Goal: Information Seeking & Learning: Compare options

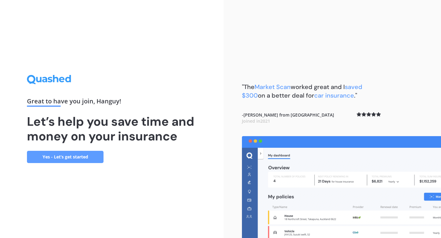
click at [99, 158] on link "Yes - Let’s get started" at bounding box center [65, 157] width 77 height 12
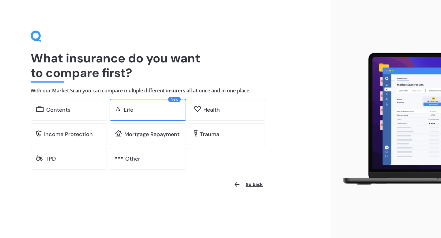
click at [123, 115] on div "New Life" at bounding box center [148, 110] width 77 height 22
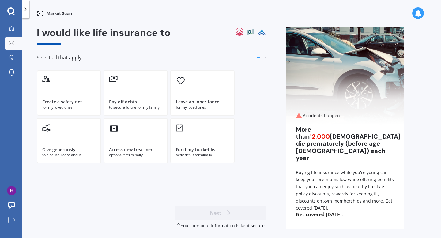
scroll to position [2, 0]
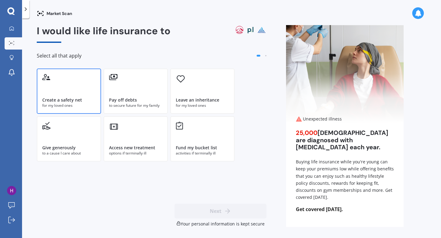
click at [92, 102] on div "Create a safety net" at bounding box center [68, 100] width 53 height 6
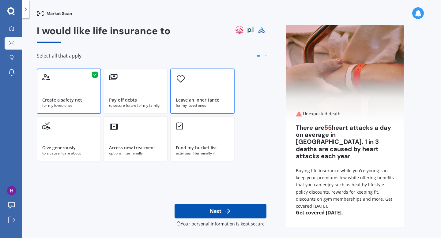
click at [192, 98] on div "Leave an inheritance" at bounding box center [197, 100] width 43 height 6
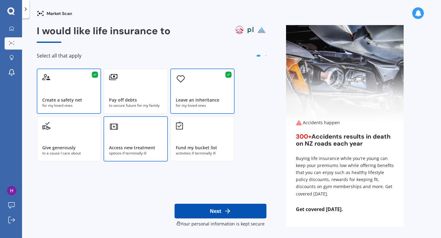
click at [144, 129] on div "Access new treatment options if terminally ill" at bounding box center [135, 138] width 64 height 45
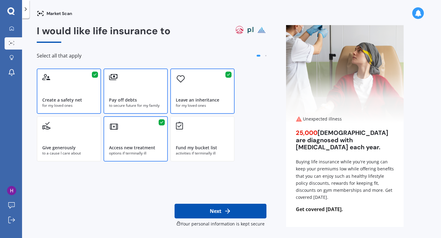
click at [138, 99] on div "Pay off debts" at bounding box center [135, 100] width 53 height 6
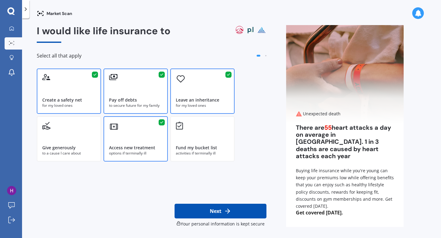
click at [212, 208] on button "Next" at bounding box center [220, 211] width 92 height 15
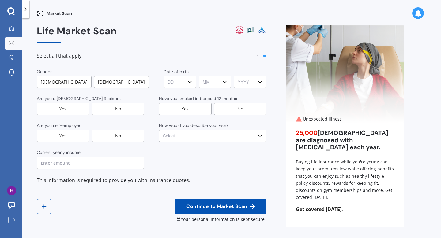
scroll to position [0, 0]
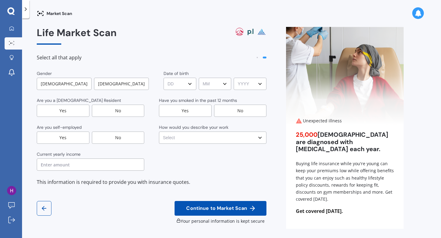
click at [103, 83] on div "Female" at bounding box center [121, 84] width 55 height 12
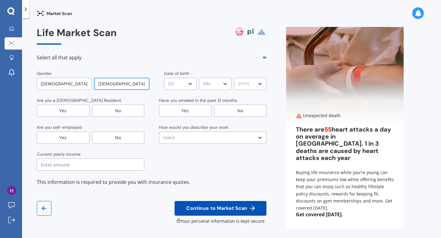
click at [166, 86] on select "DD DD 01 02 03 04 05 06 07 08 09 10 11 12 13 14 15 16 17 18 19 20 21 22 23 24 2…" at bounding box center [180, 84] width 32 height 12
select select "12"
click at [208, 85] on select "MM MM 01 02 03 04 05 06 07 08 09 10 11 12" at bounding box center [215, 84] width 32 height 12
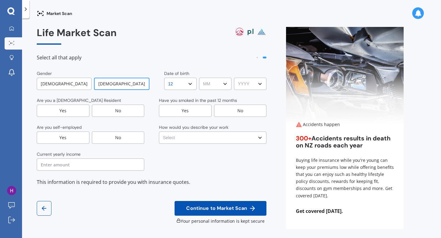
select select "04"
click at [237, 84] on select "YYYY YYYY 2009 2008 2007 2006 2005 2004 2003 2002 2001 2000 1999 1998 1997 1996…" at bounding box center [250, 84] width 32 height 12
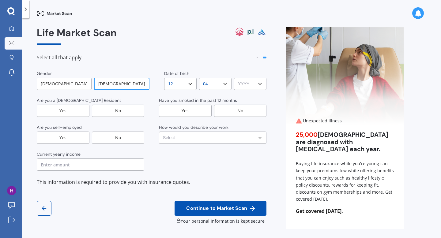
select select "1986"
click at [85, 110] on div "Yes" at bounding box center [63, 111] width 53 height 12
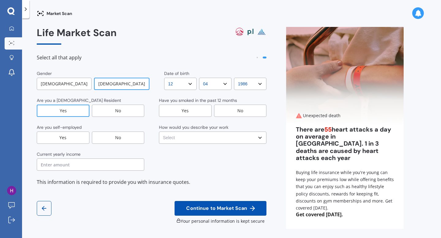
click at [229, 111] on div "No" at bounding box center [240, 111] width 53 height 12
click at [77, 135] on div "Yes" at bounding box center [63, 138] width 53 height 12
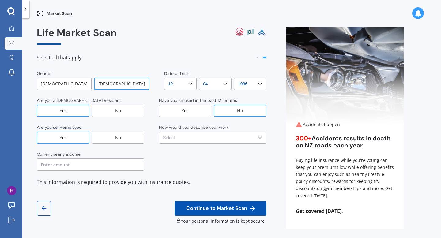
click at [172, 140] on select "Select No manual work e.g. lawyer, consultant, engineer Light manual work e.g. …" at bounding box center [212, 138] width 107 height 12
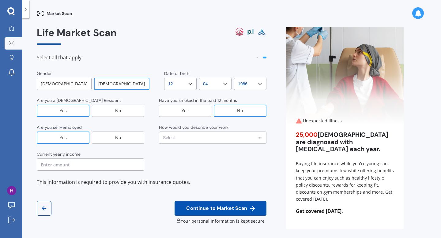
select select "No manual work e.g. lawyer, consultant, engineer"
click at [125, 162] on input "text" at bounding box center [90, 165] width 107 height 12
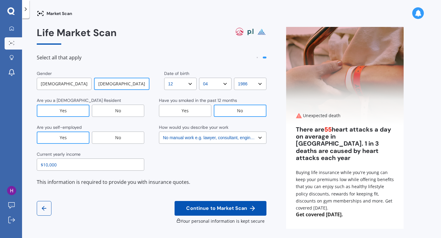
type input "$100,000"
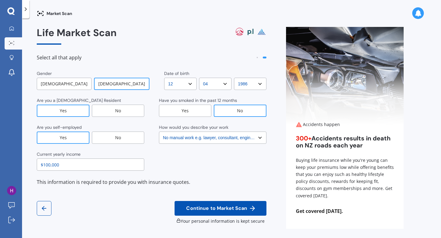
scroll to position [2, 0]
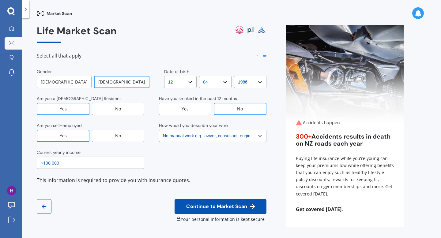
click at [185, 210] on button "Continue to Market Scan" at bounding box center [220, 206] width 92 height 15
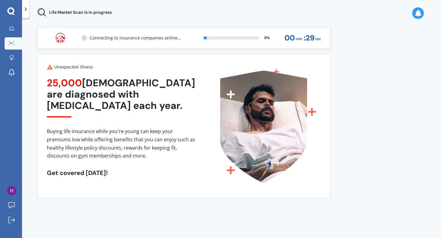
scroll to position [0, 0]
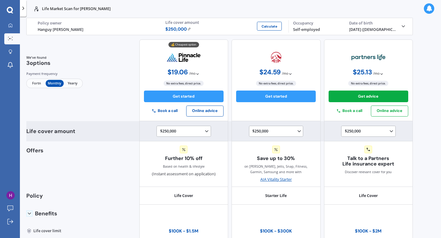
click at [204, 131] on icon at bounding box center [207, 132] width 6 height 6
click at [180, 177] on div "$750,000" at bounding box center [184, 178] width 49 height 10
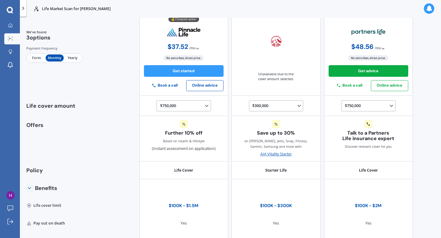
scroll to position [30, 0]
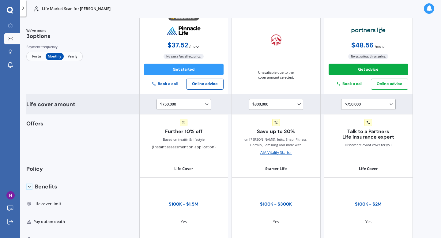
click at [296, 103] on icon at bounding box center [299, 105] width 6 height 6
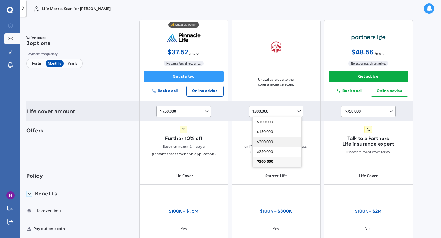
scroll to position [22, 0]
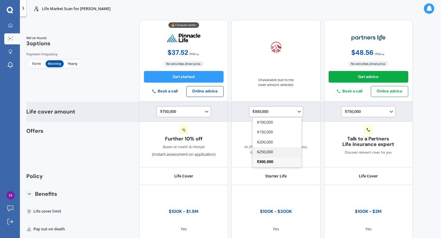
click at [272, 152] on div "$250,000" at bounding box center [277, 152] width 49 height 10
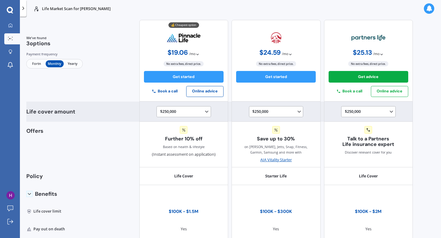
scroll to position [0, 0]
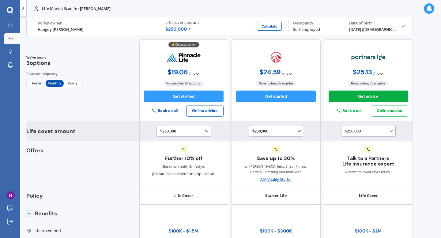
click at [354, 130] on div "$250,000 $100,000 $150,000 $200,000 $250,000 $300,000 $350,000 $400,000 $500,00…" at bounding box center [369, 131] width 49 height 7
click at [354, 170] on span "$500,000" at bounding box center [357, 171] width 16 height 5
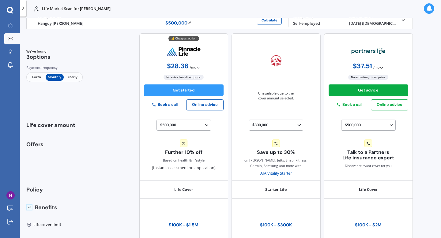
scroll to position [0, 0]
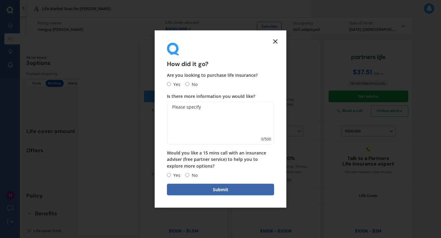
click at [276, 40] on line at bounding box center [275, 42] width 4 height 4
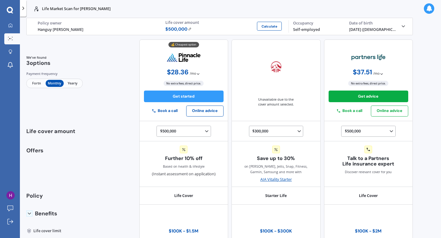
click at [24, 6] on icon at bounding box center [24, 9] width 6 height 6
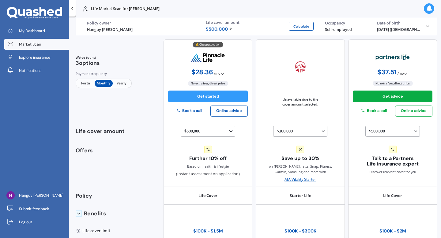
click at [32, 46] on span "Market Scan" at bounding box center [30, 45] width 22 height 6
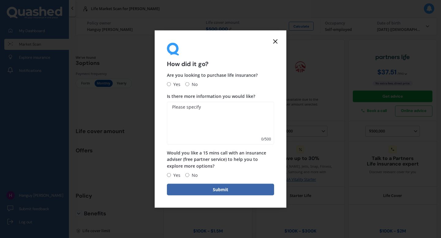
click at [276, 42] on line at bounding box center [275, 42] width 4 height 4
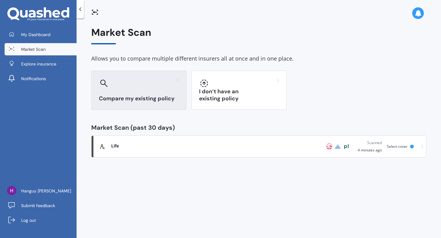
click at [115, 88] on div at bounding box center [139, 83] width 80 height 10
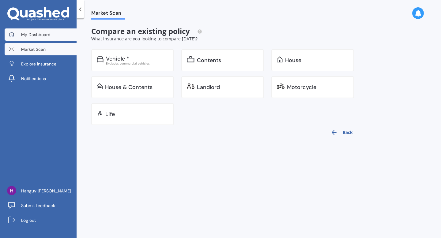
click at [51, 37] on link "My Dashboard" at bounding box center [41, 34] width 72 height 12
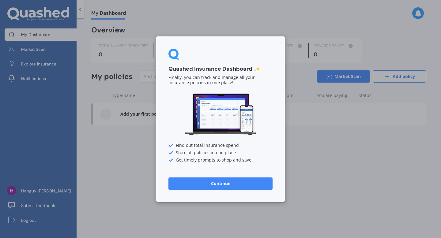
click at [224, 185] on button "Continue" at bounding box center [220, 183] width 104 height 12
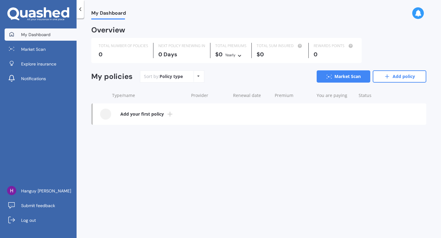
click at [167, 113] on icon at bounding box center [169, 113] width 7 height 7
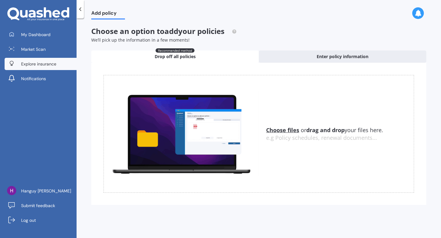
click at [37, 65] on span "Explore insurance" at bounding box center [38, 64] width 35 height 6
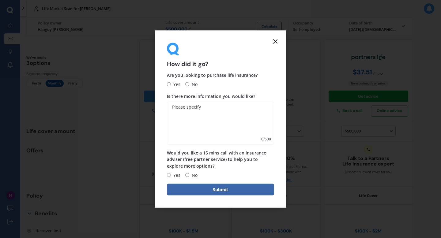
click at [277, 42] on icon at bounding box center [274, 41] width 7 height 7
click at [277, 39] on icon at bounding box center [274, 41] width 7 height 7
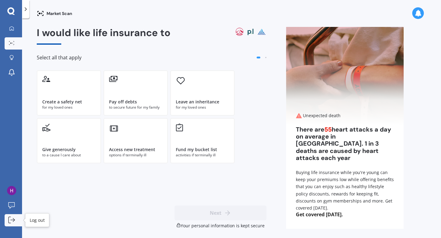
click at [10, 223] on icon at bounding box center [10, 220] width 2 height 6
